Goal: Information Seeking & Learning: Check status

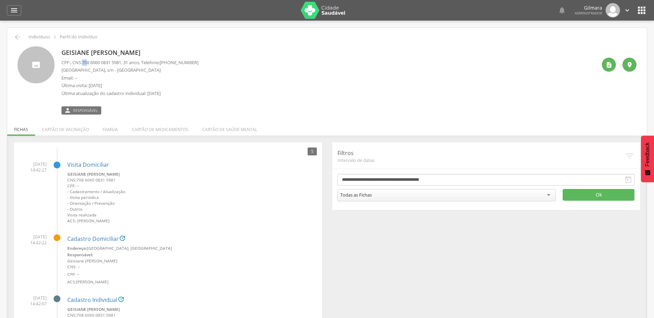
drag, startPoint x: 85, startPoint y: 62, endPoint x: 91, endPoint y: 61, distance: 6.2
click at [91, 61] on span "708 6060 0831 5981" at bounding box center [101, 62] width 39 height 6
drag, startPoint x: 115, startPoint y: 62, endPoint x: 129, endPoint y: 60, distance: 13.6
click at [129, 60] on p "CPF: , CNS: [PHONE_NUMBER] , 31 anos, Telefone: [PHONE_NUMBER]" at bounding box center [129, 62] width 137 height 7
click at [610, 65] on icon "" at bounding box center [609, 64] width 7 height 7
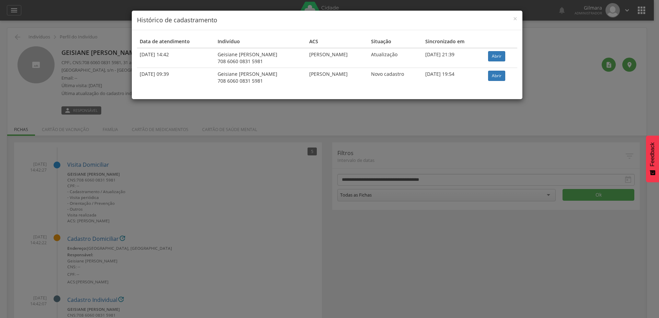
drag, startPoint x: 278, startPoint y: 77, endPoint x: 366, endPoint y: 78, distance: 87.9
click at [366, 78] on td "[PERSON_NAME]" at bounding box center [338, 78] width 62 height 20
drag, startPoint x: 279, startPoint y: 54, endPoint x: 334, endPoint y: 54, distance: 55.3
click at [334, 54] on td "[PERSON_NAME]" at bounding box center [338, 58] width 62 height 20
click at [515, 17] on span "×" at bounding box center [515, 19] width 4 height 10
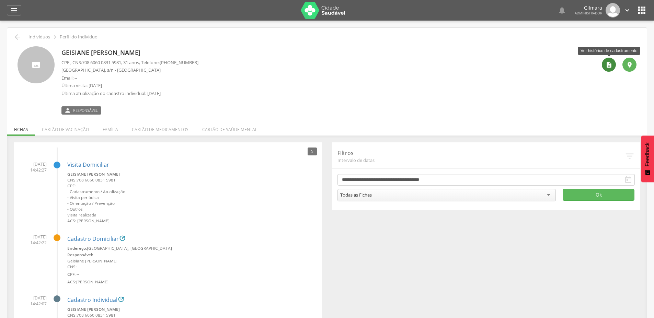
click at [611, 63] on icon "" at bounding box center [609, 64] width 7 height 7
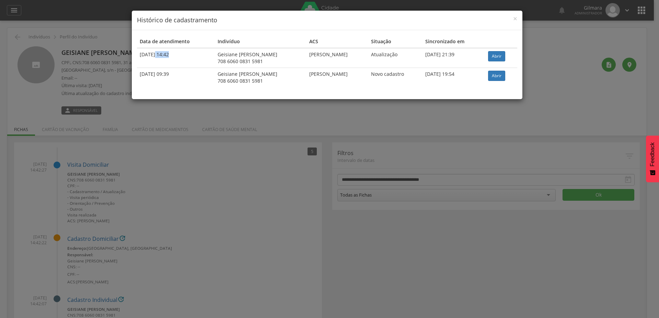
drag, startPoint x: 138, startPoint y: 56, endPoint x: 165, endPoint y: 54, distance: 26.2
click at [154, 54] on td "[DATE] 14:42" at bounding box center [176, 58] width 78 height 20
click at [514, 16] on span "×" at bounding box center [515, 19] width 4 height 10
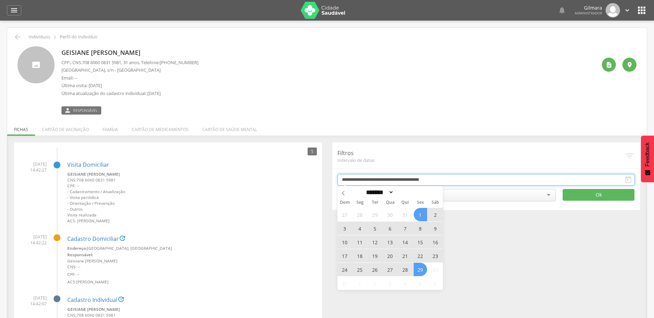
click at [407, 182] on input "**********" at bounding box center [487, 180] width 298 height 12
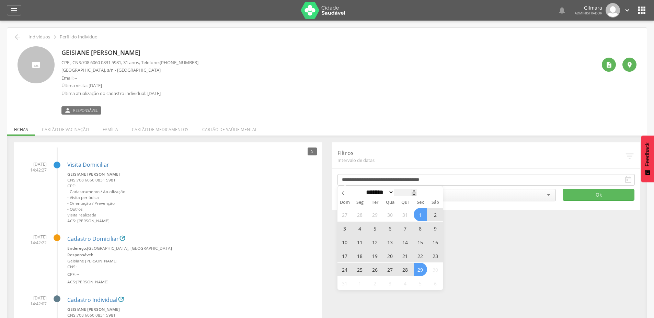
click at [417, 193] on span at bounding box center [414, 195] width 5 height 4
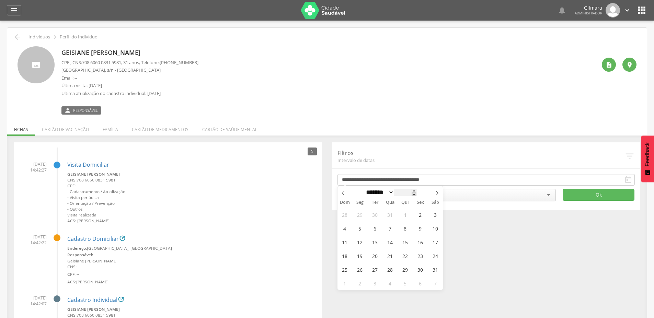
click at [417, 194] on span at bounding box center [414, 195] width 5 height 4
type input "****"
click at [373, 215] on span "1" at bounding box center [374, 214] width 13 height 13
type input "**********"
select select "*"
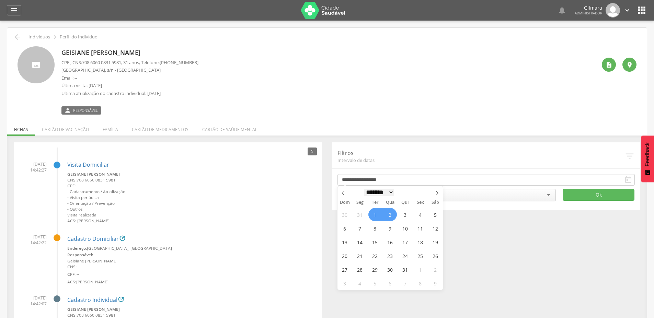
click at [364, 189] on select "******* ********* ***** ***** **** ***** ***** ****** ******** ******* ********…" at bounding box center [379, 192] width 30 height 7
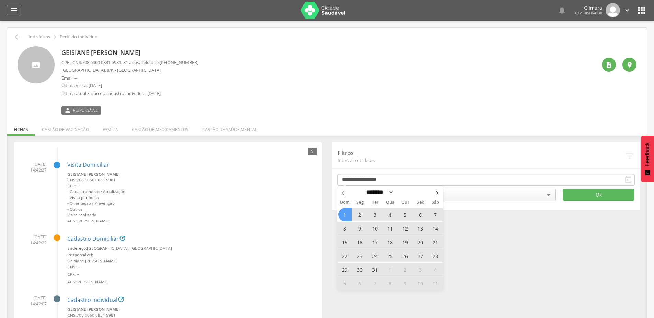
click at [345, 217] on span "1" at bounding box center [344, 214] width 13 height 13
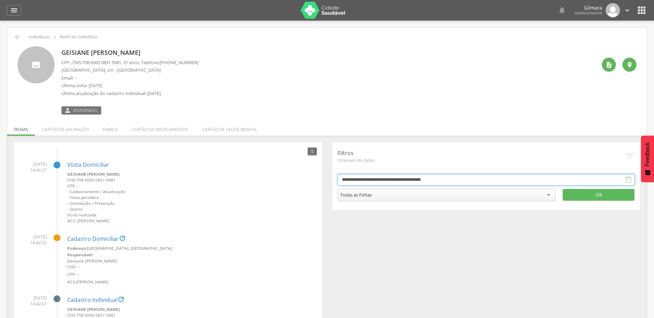
click at [416, 179] on input "**********" at bounding box center [487, 180] width 298 height 12
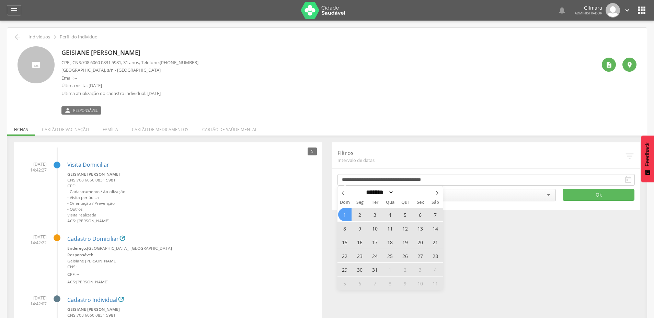
click at [344, 217] on span "1" at bounding box center [344, 214] width 13 height 13
type input "**********"
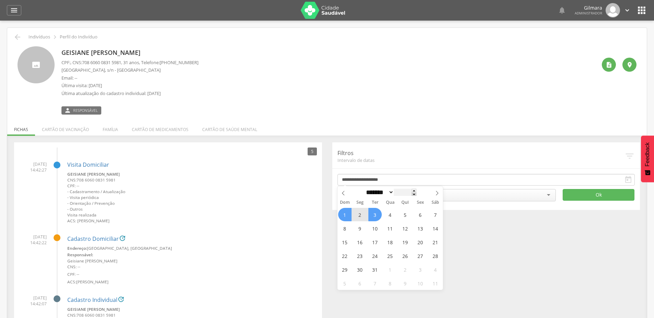
click at [417, 196] on span at bounding box center [414, 195] width 5 height 4
click at [417, 190] on span at bounding box center [414, 191] width 5 height 4
click at [417, 191] on span at bounding box center [414, 191] width 5 height 4
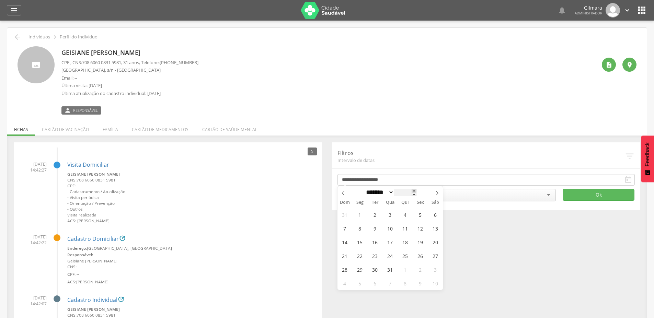
click at [417, 191] on span at bounding box center [414, 191] width 5 height 4
type input "****"
select select "*"
click at [364, 189] on select "******* ********* ***** ***** **** ***** ***** ******" at bounding box center [379, 192] width 30 height 7
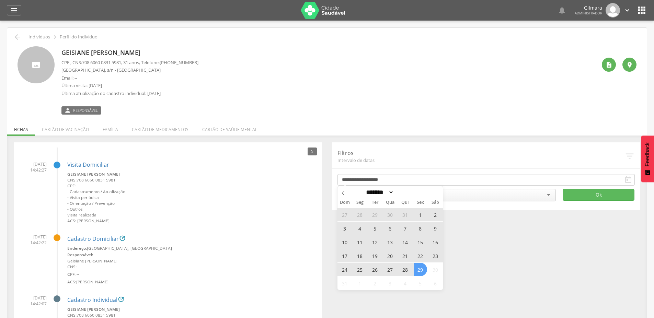
click at [421, 268] on span "29" at bounding box center [420, 269] width 13 height 13
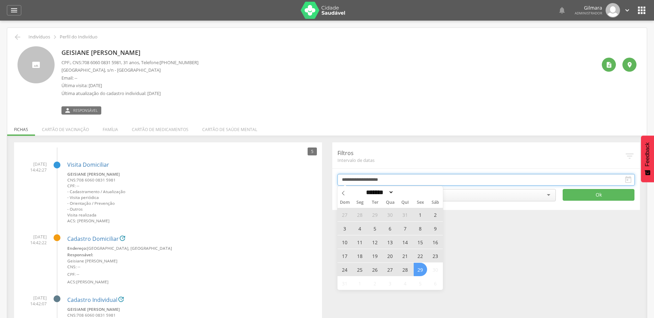
type input "**********"
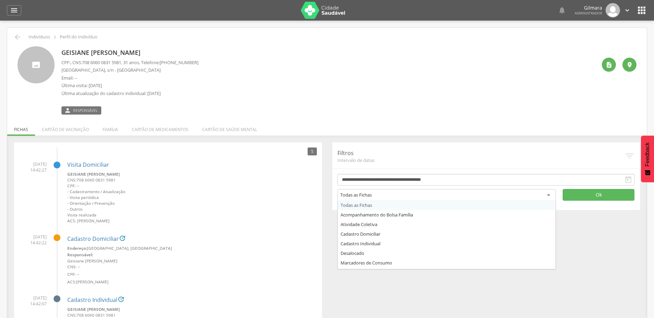
drag, startPoint x: 396, startPoint y: 196, endPoint x: 392, endPoint y: 202, distance: 7.0
click at [396, 196] on div "Todas as Fichas" at bounding box center [447, 195] width 219 height 12
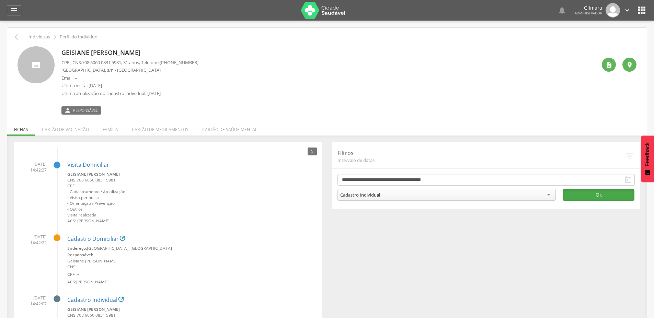
click at [605, 195] on button "Ok" at bounding box center [599, 195] width 72 height 12
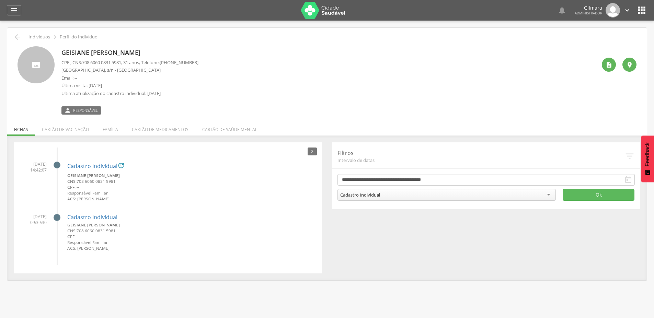
drag, startPoint x: 70, startPoint y: 225, endPoint x: 131, endPoint y: 224, distance: 60.8
click at [131, 224] on small "Geisiane [PERSON_NAME]" at bounding box center [192, 225] width 250 height 6
drag, startPoint x: 69, startPoint y: 174, endPoint x: 72, endPoint y: 174, distance: 3.8
click at [72, 174] on small "Geisiane [PERSON_NAME]" at bounding box center [192, 176] width 250 height 6
drag, startPoint x: 76, startPoint y: 199, endPoint x: 108, endPoint y: 199, distance: 31.6
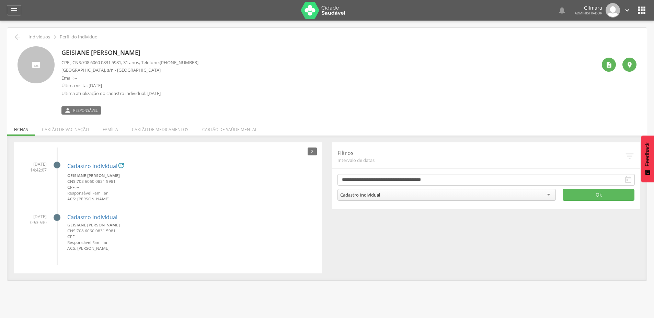
click at [109, 197] on small "ACS: [PERSON_NAME]" at bounding box center [192, 199] width 250 height 6
drag, startPoint x: 77, startPoint y: 249, endPoint x: 163, endPoint y: 249, distance: 86.2
click at [163, 249] on small "ACS: [PERSON_NAME]" at bounding box center [192, 249] width 250 height 6
click at [168, 261] on ul "[DATE] 14:42:07 Cadastro Individual  [PERSON_NAME] CNS: 708 6060 0831 5981 CPF…" at bounding box center [168, 207] width 298 height 118
click at [81, 165] on link "Cadastro Individual" at bounding box center [92, 166] width 50 height 6
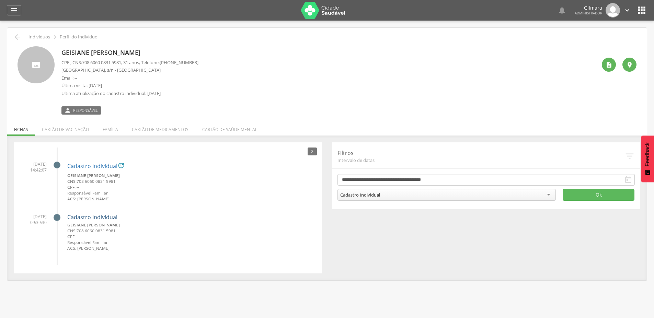
click at [78, 218] on link "Cadastro Individual" at bounding box center [92, 218] width 50 height 6
drag, startPoint x: 76, startPoint y: 199, endPoint x: 151, endPoint y: 200, distance: 74.5
click at [151, 200] on small "ACS: [PERSON_NAME]" at bounding box center [192, 199] width 250 height 6
drag, startPoint x: 77, startPoint y: 199, endPoint x: 136, endPoint y: 199, distance: 58.7
click at [136, 199] on small "ACS: [PERSON_NAME]" at bounding box center [192, 199] width 250 height 6
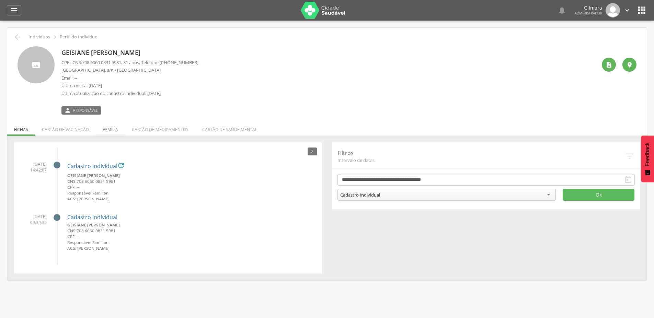
click at [110, 130] on li "Família" at bounding box center [110, 128] width 29 height 16
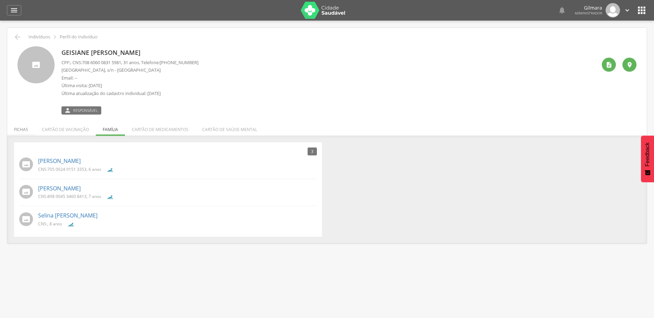
click at [15, 131] on li "Fichas" at bounding box center [21, 128] width 28 height 16
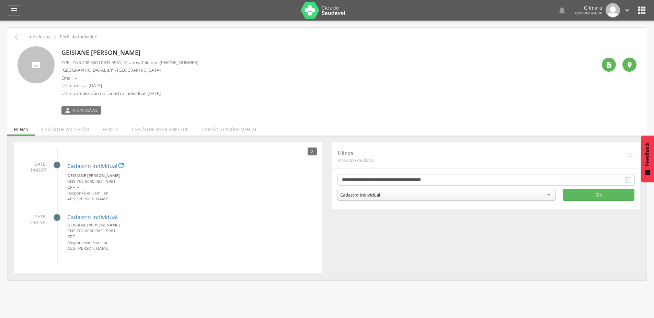
drag, startPoint x: 76, startPoint y: 199, endPoint x: 138, endPoint y: 202, distance: 62.9
click at [134, 196] on small "ACS: [PERSON_NAME]" at bounding box center [192, 199] width 250 height 6
click at [150, 211] on div "Cadastro Individual Geisiane [PERSON_NAME] CNS: 708 6060 0831 5981 CPF: -- Resp…" at bounding box center [192, 231] width 250 height 45
click at [236, 191] on small "Responsável Familiar" at bounding box center [192, 193] width 250 height 6
click at [229, 189] on small "CPF: --" at bounding box center [192, 187] width 250 height 6
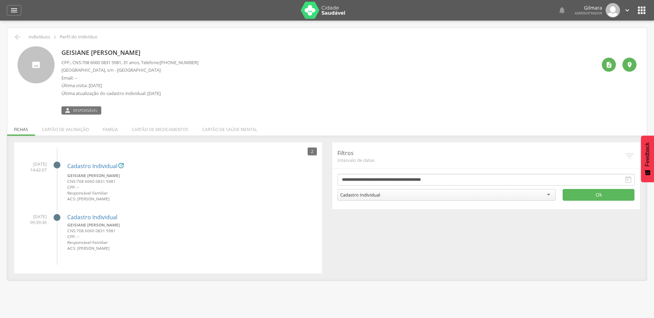
click at [101, 195] on small "Responsável Familiar" at bounding box center [192, 193] width 250 height 6
click at [129, 188] on small "CPF: --" at bounding box center [192, 187] width 250 height 6
